Goal: Navigation & Orientation: Find specific page/section

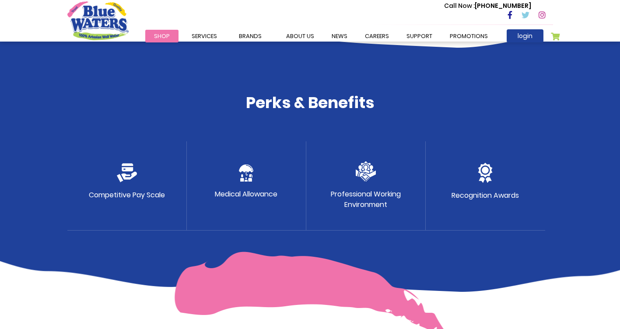
scroll to position [226, 0]
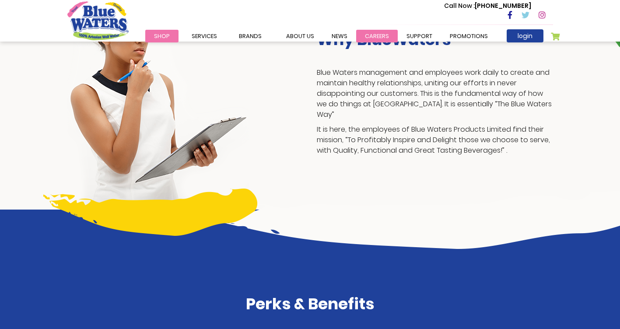
click at [379, 35] on link "careers" at bounding box center [377, 36] width 42 height 13
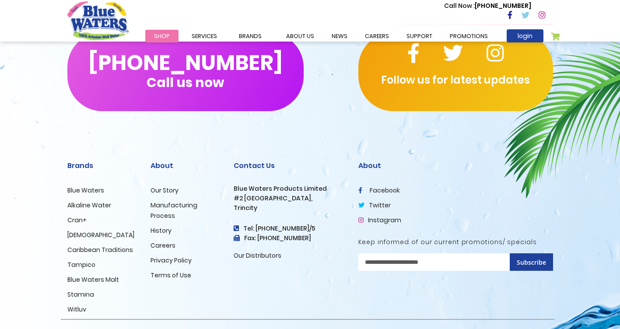
scroll to position [882, 0]
